Goal: Task Accomplishment & Management: Use online tool/utility

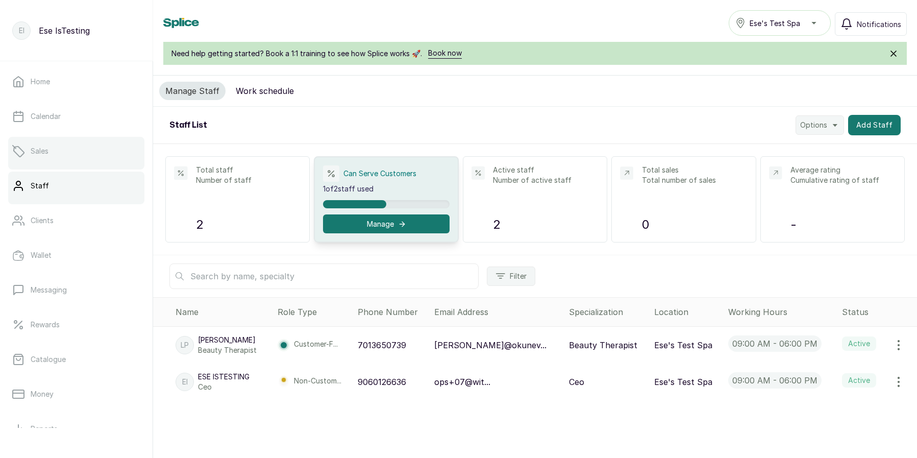
click at [28, 150] on link "Sales" at bounding box center [76, 151] width 136 height 29
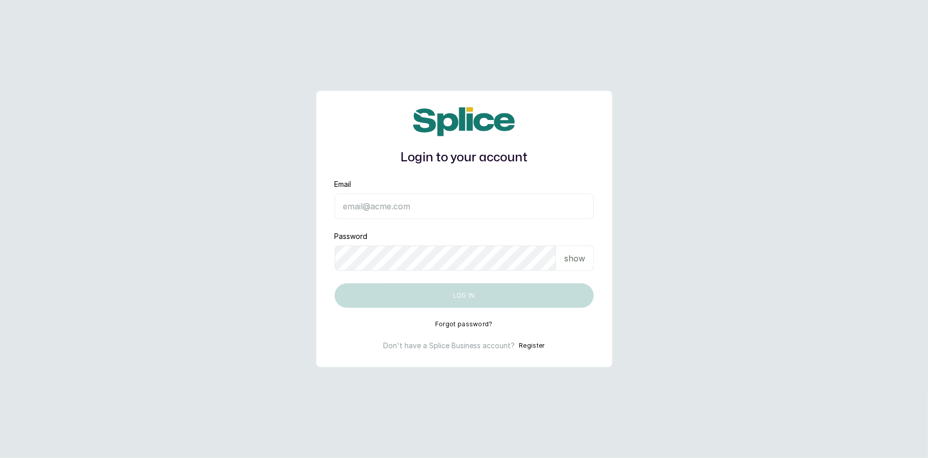
type input "[EMAIL_ADDRESS][DOMAIN_NAME]"
click at [414, 215] on input "[EMAIL_ADDRESS][DOMAIN_NAME]" at bounding box center [464, 206] width 259 height 26
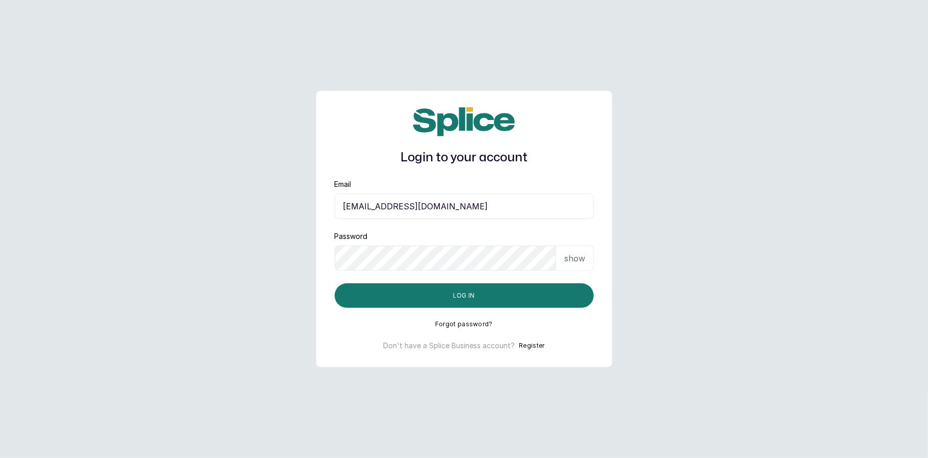
click at [367, 213] on input "eseefekodo025@gmail.com" at bounding box center [464, 206] width 259 height 26
click at [367, 244] on div "Password show" at bounding box center [464, 251] width 259 height 40
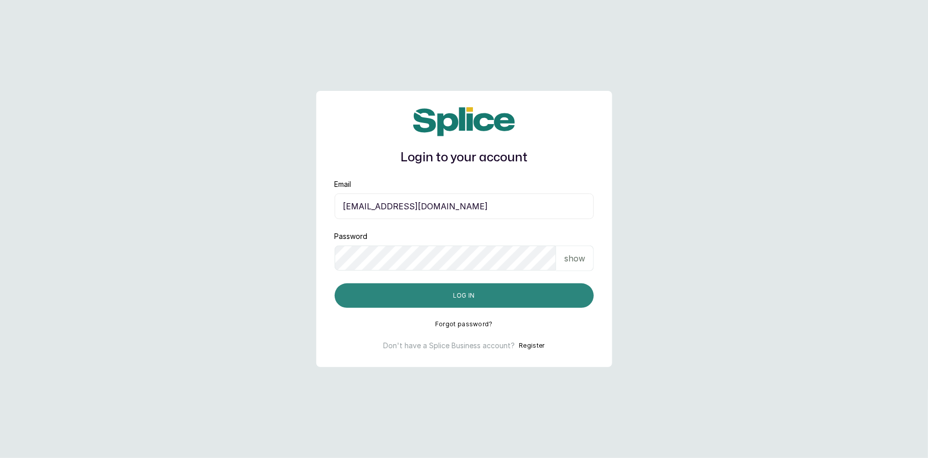
click at [376, 288] on button "Log in" at bounding box center [464, 295] width 259 height 24
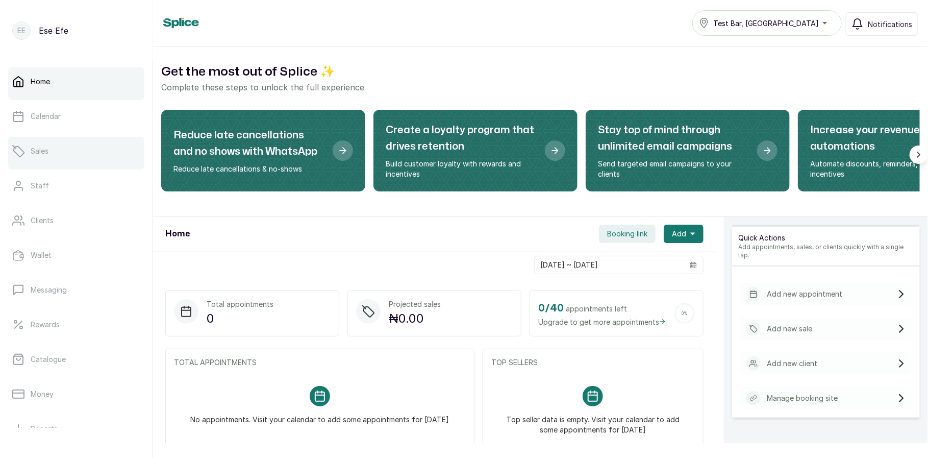
click at [44, 158] on link "Sales" at bounding box center [76, 151] width 136 height 29
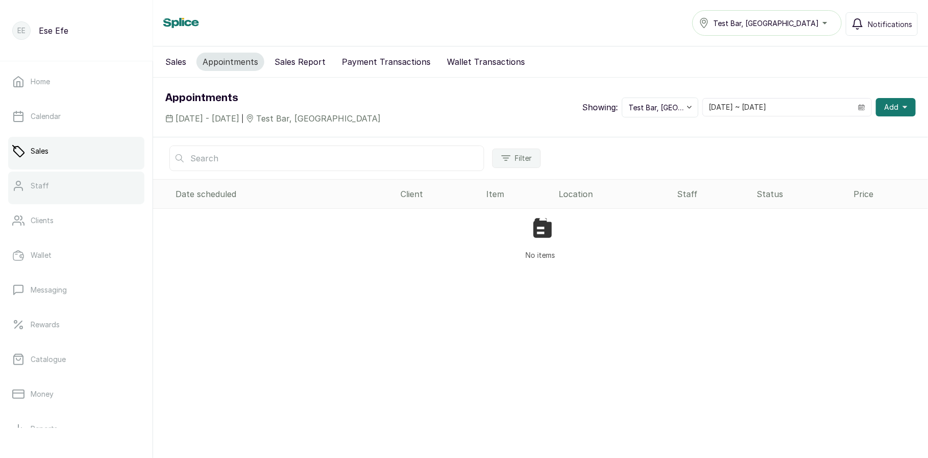
click at [47, 181] on link "Staff" at bounding box center [76, 185] width 136 height 29
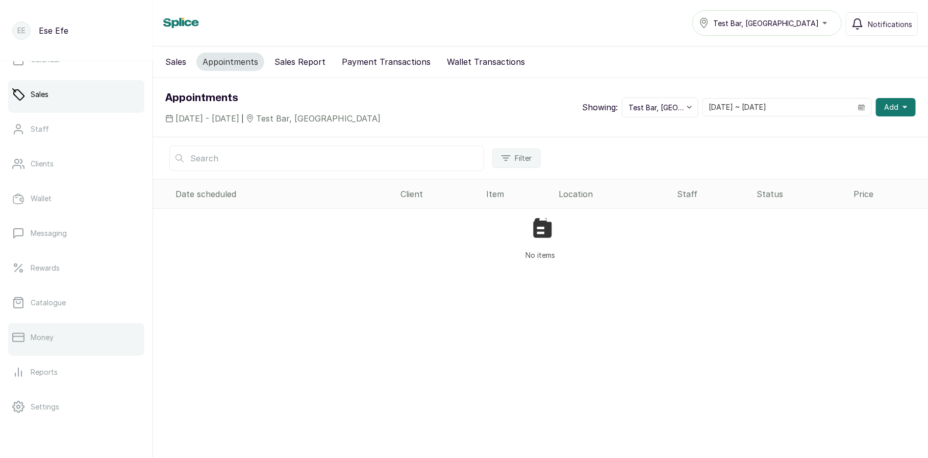
scroll to position [125, 0]
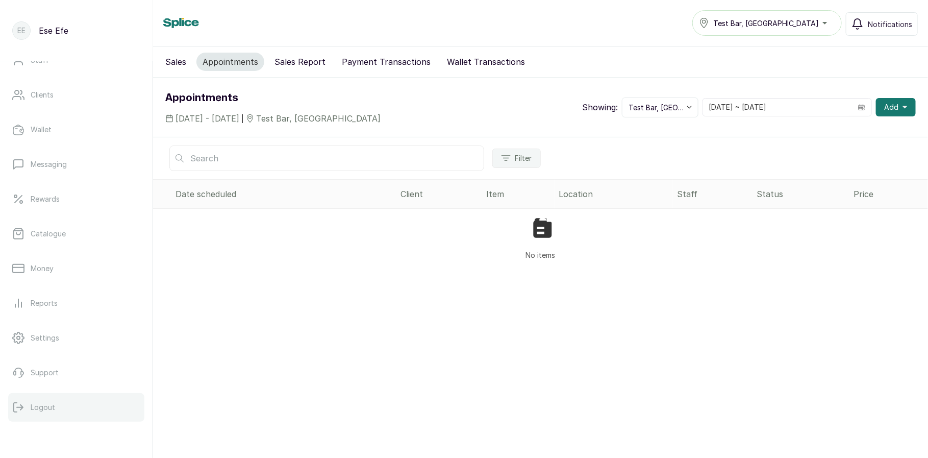
click at [51, 404] on p "Logout" at bounding box center [43, 407] width 24 height 10
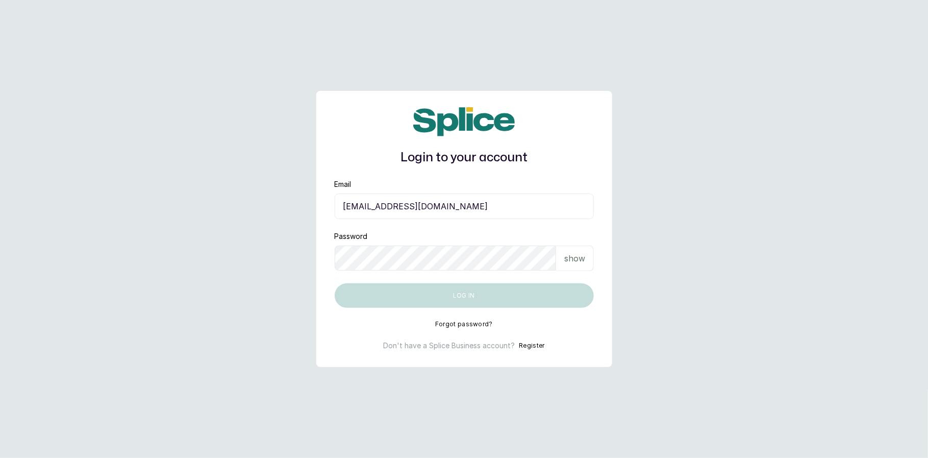
click at [386, 209] on input "eseefekodo025@gmail.com" at bounding box center [464, 206] width 259 height 26
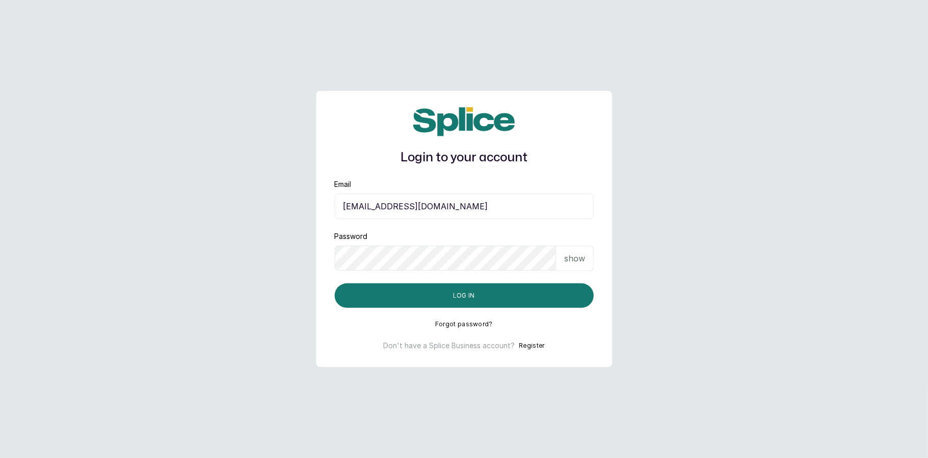
click at [386, 209] on input "eseefekodo025@gmail.com" at bounding box center [464, 206] width 259 height 26
type input "ops+07@withsplice.com"
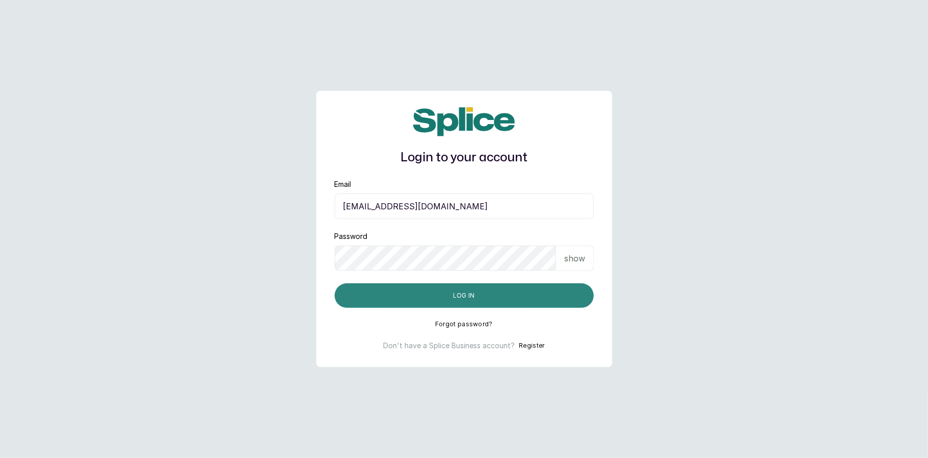
click at [408, 288] on button "Log in" at bounding box center [464, 295] width 259 height 24
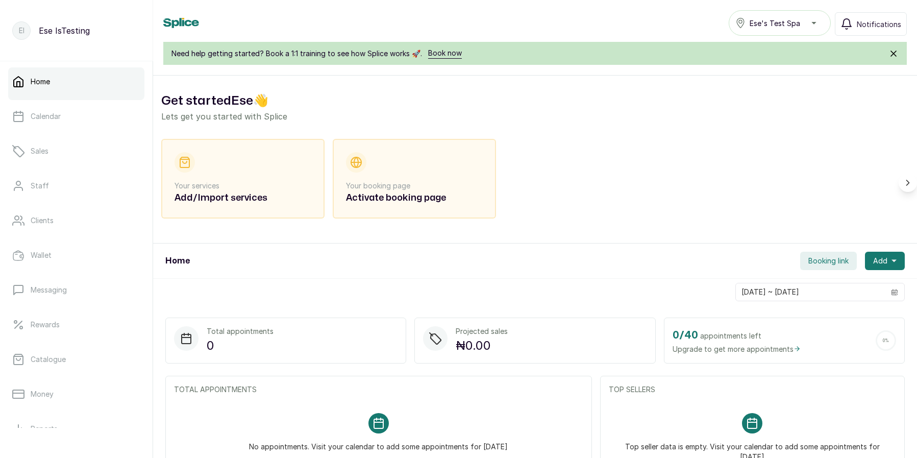
click at [359, 245] on div "Home Booking link Add" at bounding box center [535, 260] width 764 height 35
click at [249, 166] on div "Your services Add/Import services" at bounding box center [242, 178] width 137 height 53
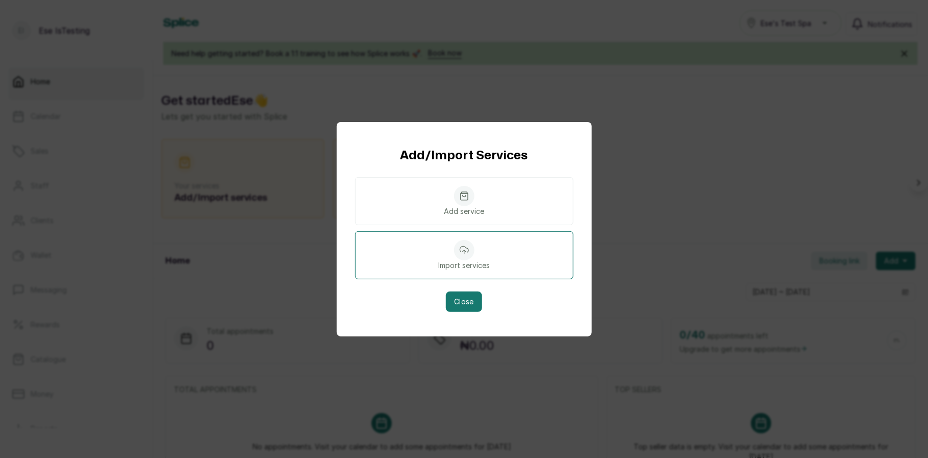
click at [449, 258] on div "Import services" at bounding box center [464, 255] width 218 height 48
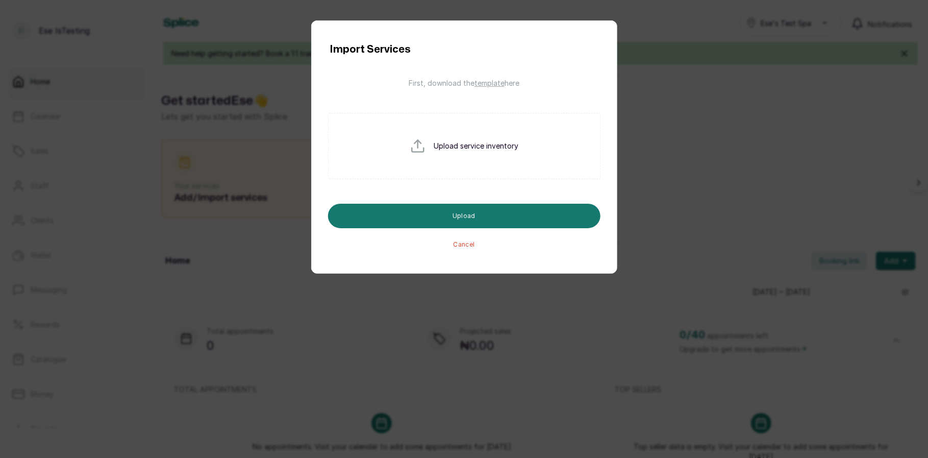
click at [474, 82] on span "template" at bounding box center [489, 83] width 30 height 9
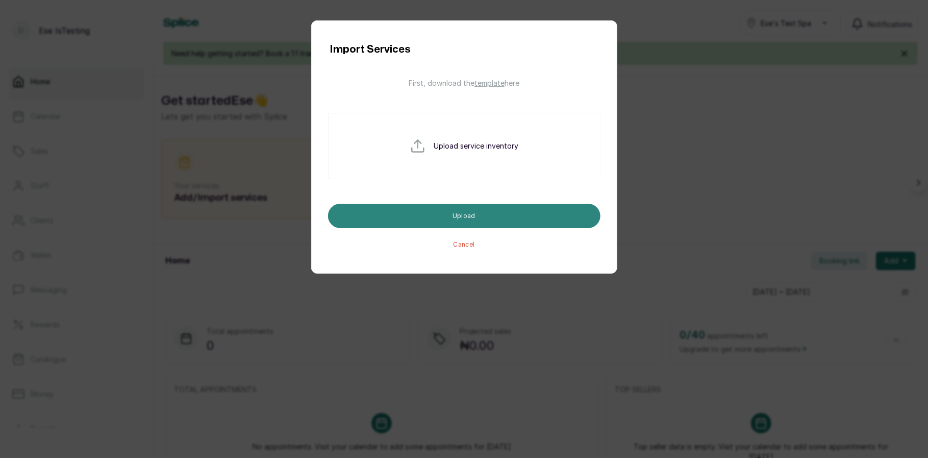
click at [499, 209] on button "Upload" at bounding box center [464, 216] width 272 height 24
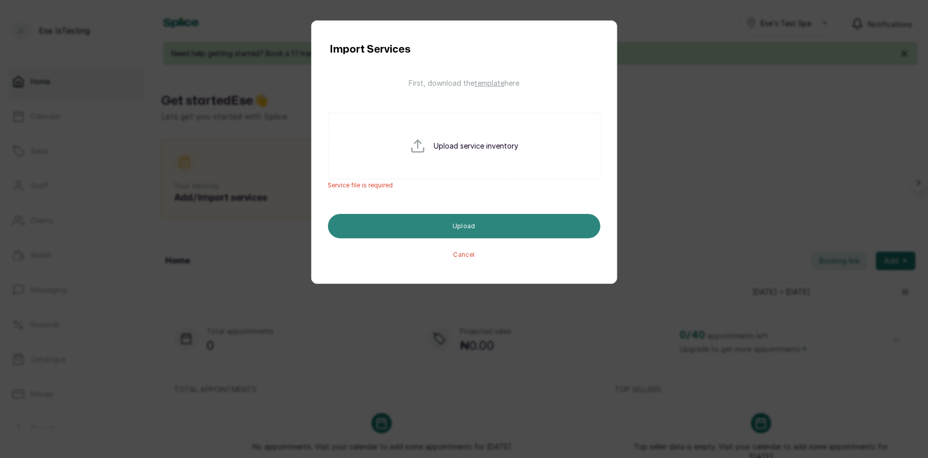
click at [450, 152] on input "file" at bounding box center [442, 162] width 65 height 49
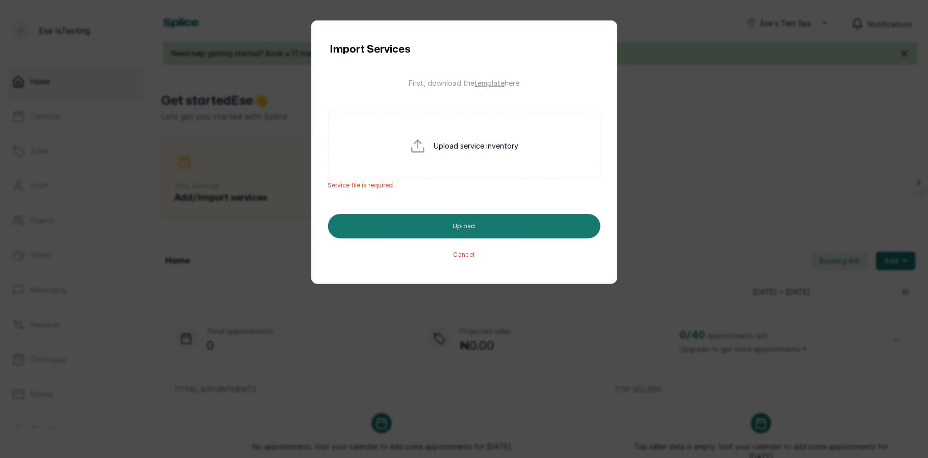
click at [467, 149] on input "file" at bounding box center [442, 162] width 65 height 49
type input "C:\fakepath\salon_spa_services.csv"
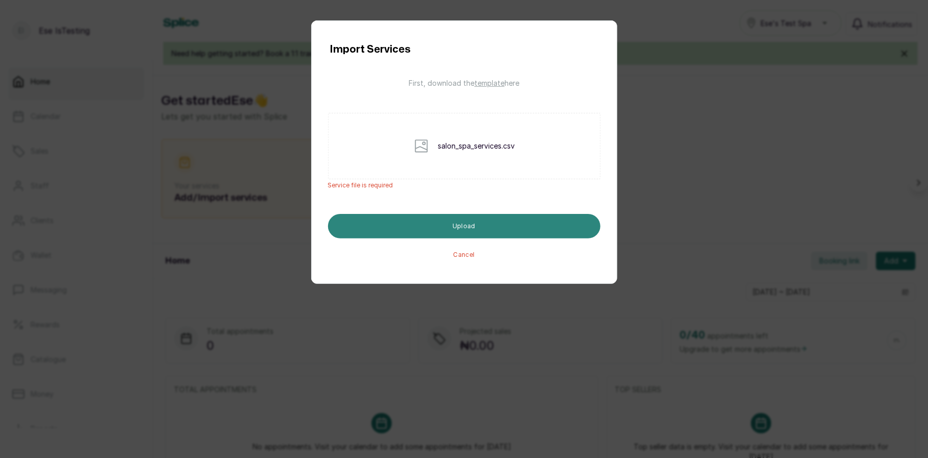
click at [406, 224] on button "Upload" at bounding box center [464, 226] width 272 height 24
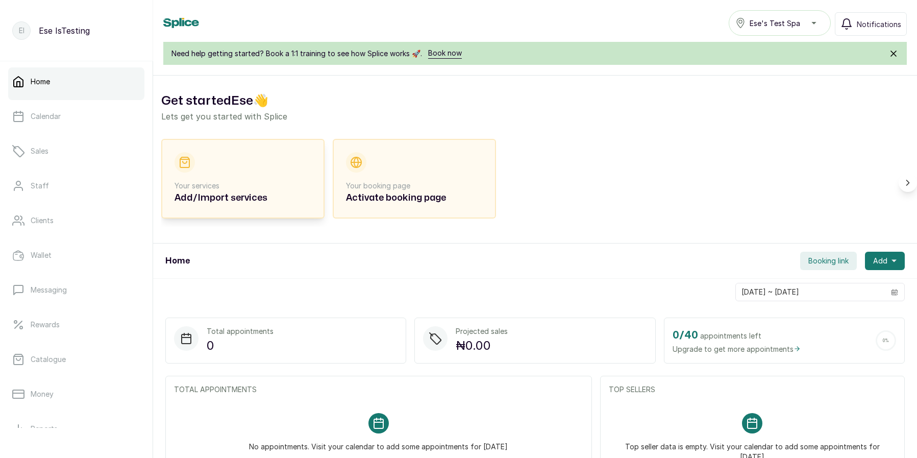
click at [255, 195] on h2 "Add/Import services" at bounding box center [242, 198] width 137 height 14
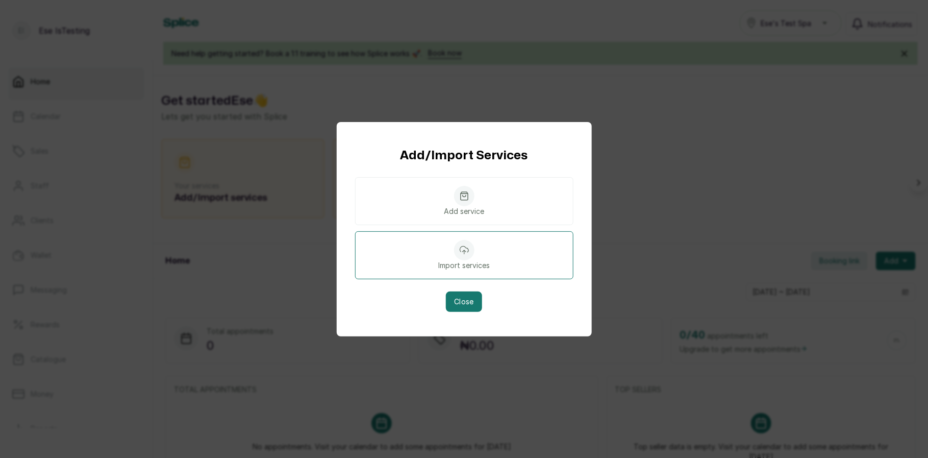
click at [455, 260] on p "Import services" at bounding box center [464, 265] width 52 height 10
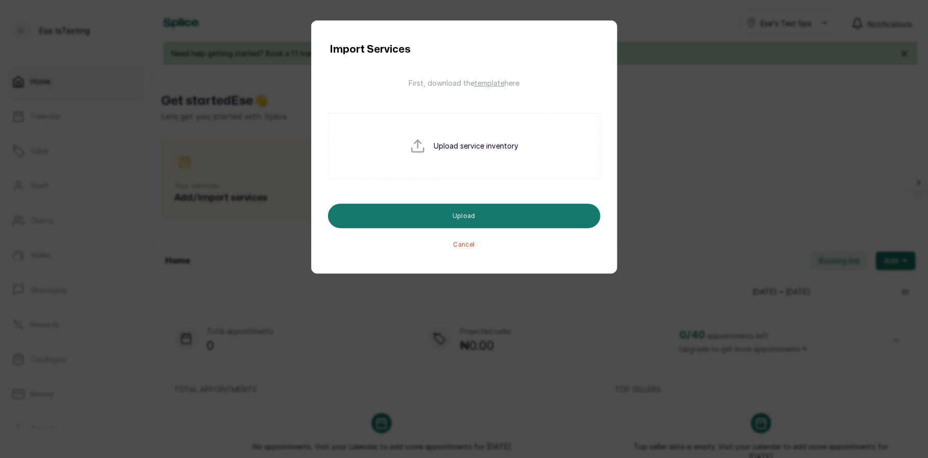
click at [450, 148] on input "file" at bounding box center [442, 162] width 65 height 49
type input "C:\fakepath\salon_spa_services_strict.csv"
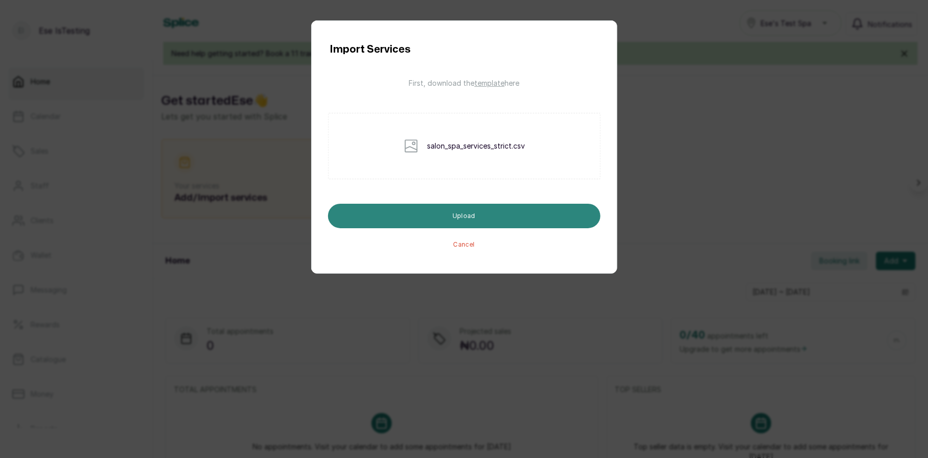
click at [457, 205] on button "Upload" at bounding box center [464, 216] width 272 height 24
